Goal: Check status: Check status

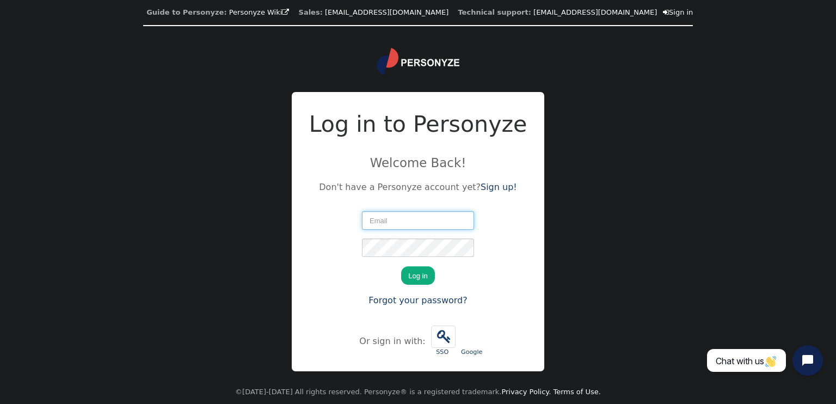
type input "[PERSON_NAME][EMAIL_ADDRESS][DOMAIN_NAME]"
click at [423, 279] on button "Log in" at bounding box center [417, 275] width 33 height 19
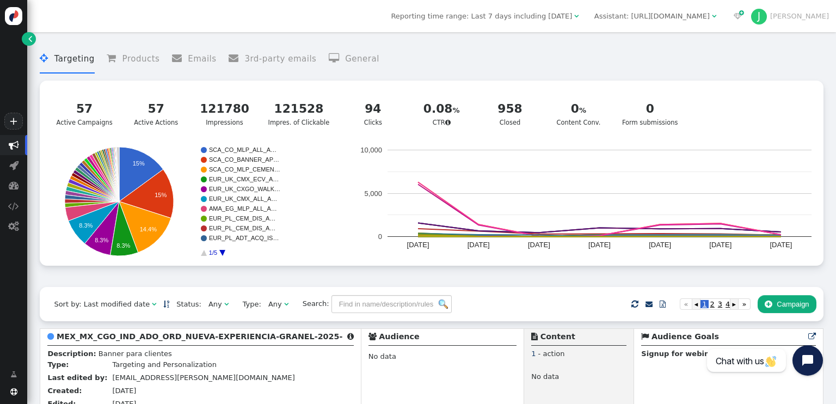
click at [547, 15] on span "Reporting time range: Last 7 days including [DATE]" at bounding box center [481, 16] width 181 height 8
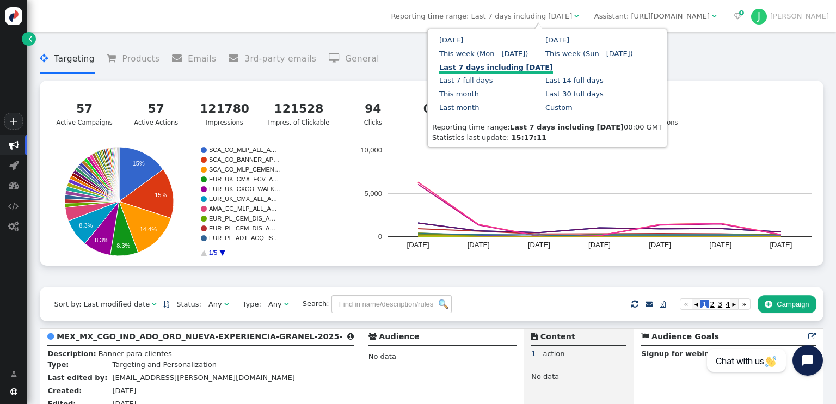
click at [479, 90] on link "This month" at bounding box center [459, 94] width 40 height 8
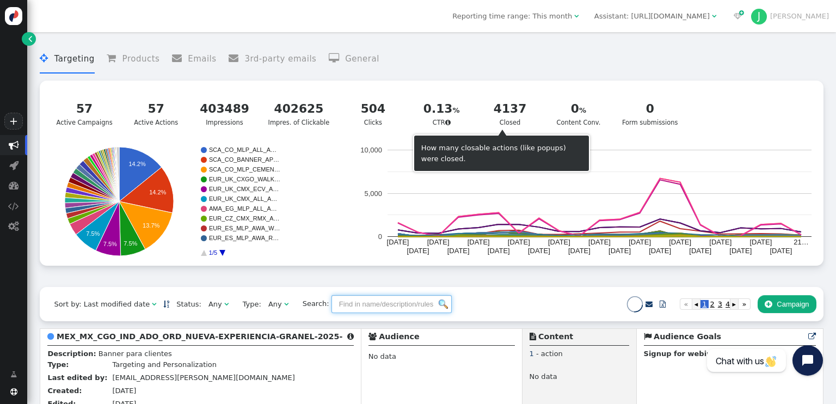
click at [346, 306] on input "text" at bounding box center [392, 304] width 120 height 19
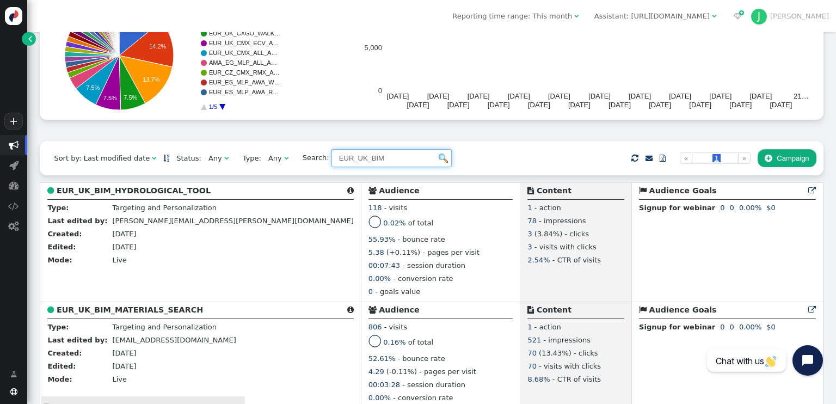
scroll to position [163, 0]
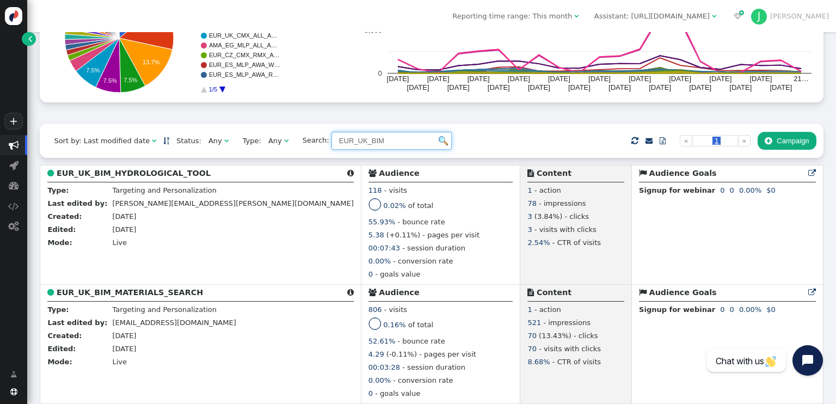
type input "EUR_UK_BIM"
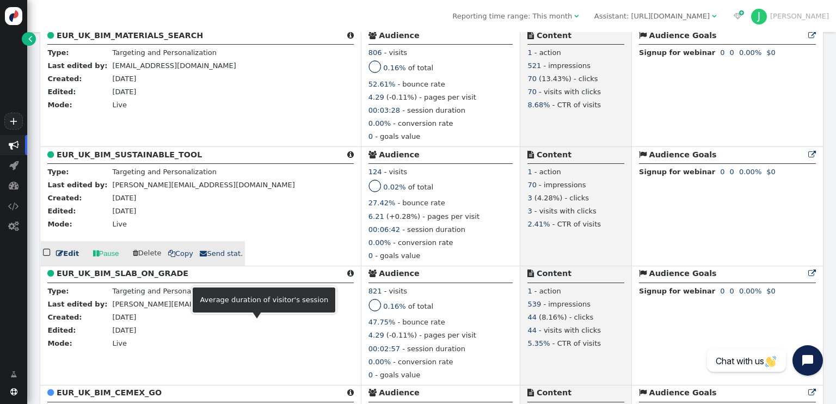
scroll to position [436, 0]
